Goal: Transaction & Acquisition: Purchase product/service

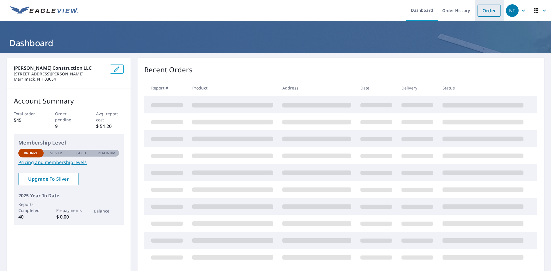
click at [478, 11] on link "Order" at bounding box center [489, 11] width 23 height 12
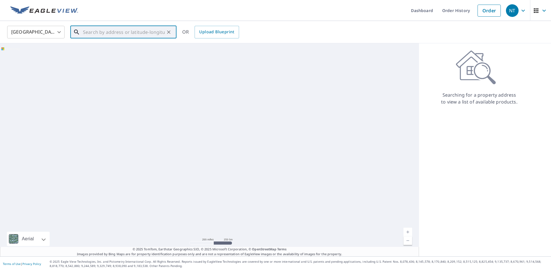
click at [102, 30] on input "text" at bounding box center [124, 32] width 82 height 16
paste input "[STREET_ADDRESS]"
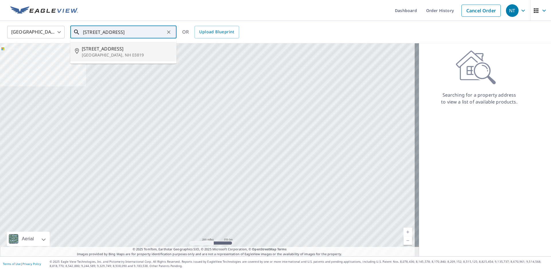
click at [113, 53] on p "[GEOGRAPHIC_DATA], NH 03819" at bounding box center [127, 55] width 90 height 6
type input "[STREET_ADDRESS]"
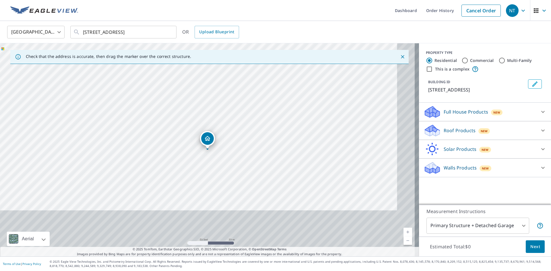
click at [532, 246] on span "Next" at bounding box center [535, 246] width 10 height 7
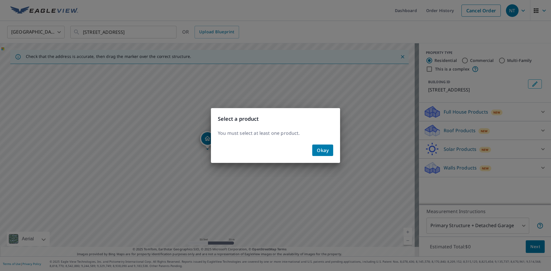
click at [319, 150] on span "Okay" at bounding box center [323, 150] width 12 height 8
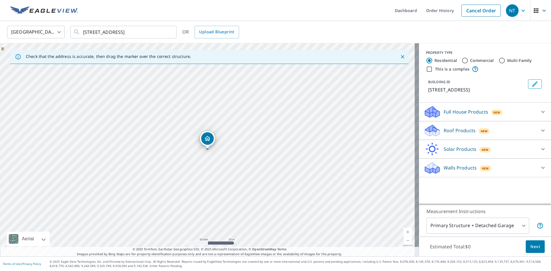
click at [500, 111] on div "Full House Products New" at bounding box center [480, 111] width 113 height 13
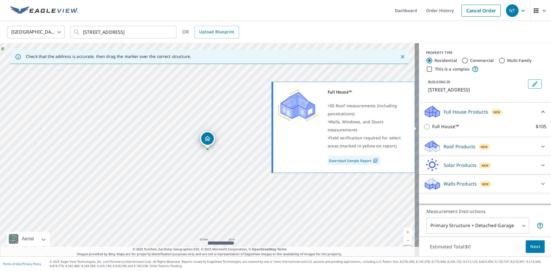
click at [449, 124] on p "Full House™" at bounding box center [445, 126] width 27 height 7
click at [432, 124] on input "Full House™ $105" at bounding box center [428, 126] width 9 height 7
checkbox input "true"
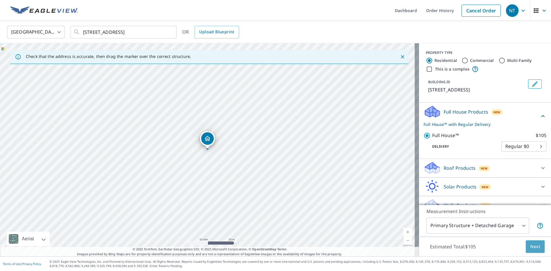
click at [534, 249] on span "Next" at bounding box center [535, 246] width 10 height 7
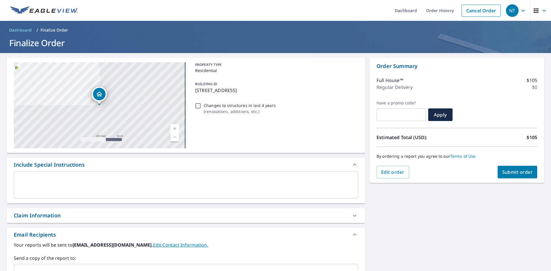
click at [88, 98] on div "[STREET_ADDRESS]" at bounding box center [100, 105] width 172 height 86
checkbox input "true"
click at [383, 170] on span "Edit order" at bounding box center [392, 172] width 23 height 6
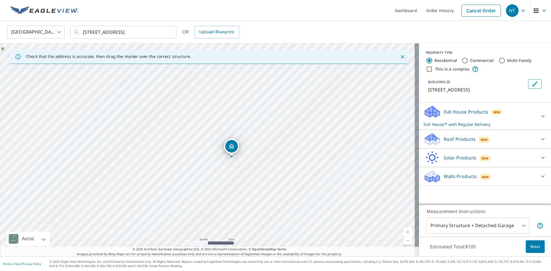
click at [287, 159] on div "[STREET_ADDRESS]" at bounding box center [209, 149] width 419 height 213
click at [452, 114] on p "Full House Products" at bounding box center [466, 111] width 44 height 7
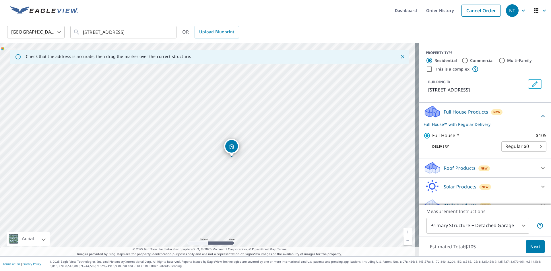
click at [452, 114] on p "Full House Products" at bounding box center [466, 111] width 44 height 7
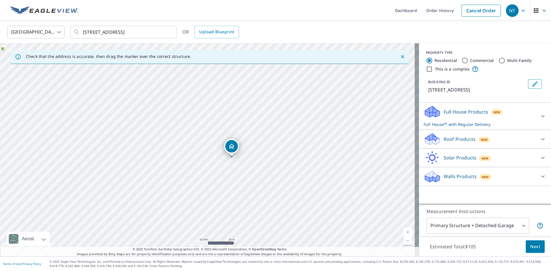
click at [451, 141] on p "Roof Products" at bounding box center [460, 139] width 32 height 7
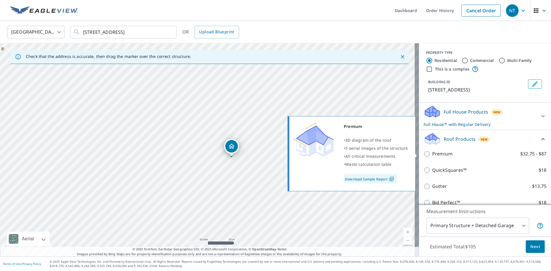
click at [439, 154] on p "Premium" at bounding box center [442, 153] width 20 height 7
click at [432, 154] on input "Premium $32.75 - $87" at bounding box center [428, 154] width 9 height 7
checkbox input "true"
checkbox input "false"
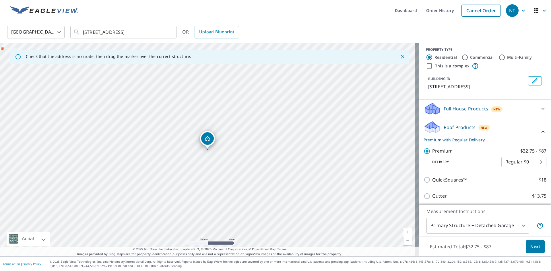
scroll to position [1, 0]
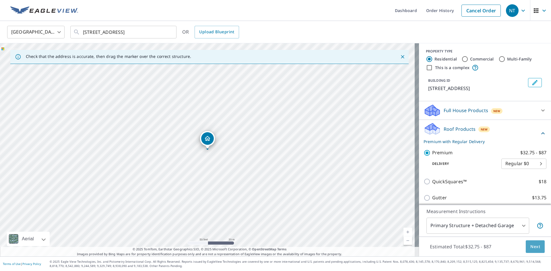
click at [534, 247] on span "Next" at bounding box center [535, 246] width 10 height 7
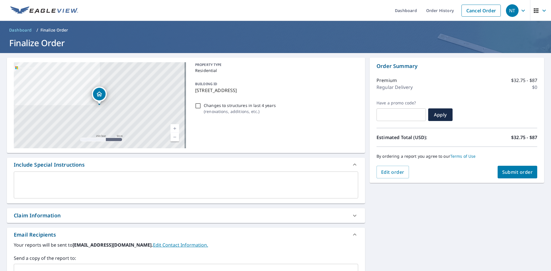
click at [95, 176] on div "x ​" at bounding box center [186, 185] width 344 height 27
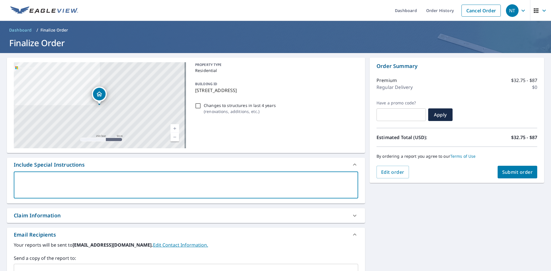
click at [510, 175] on button "Submit order" at bounding box center [518, 172] width 40 height 13
checkbox input "true"
